Goal: Check status

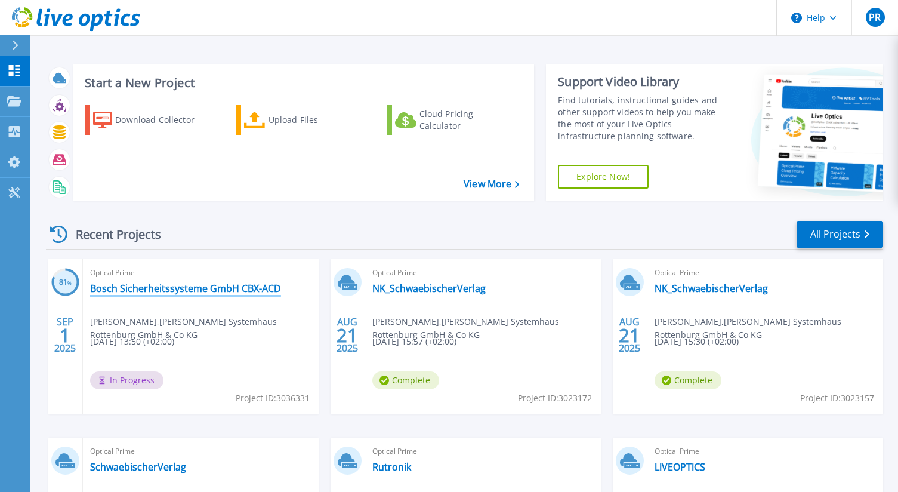
click at [200, 289] on link "Bosch Sicherheitssysteme GmbH CBX-ACD" at bounding box center [185, 288] width 191 height 12
